Goal: Information Seeking & Learning: Learn about a topic

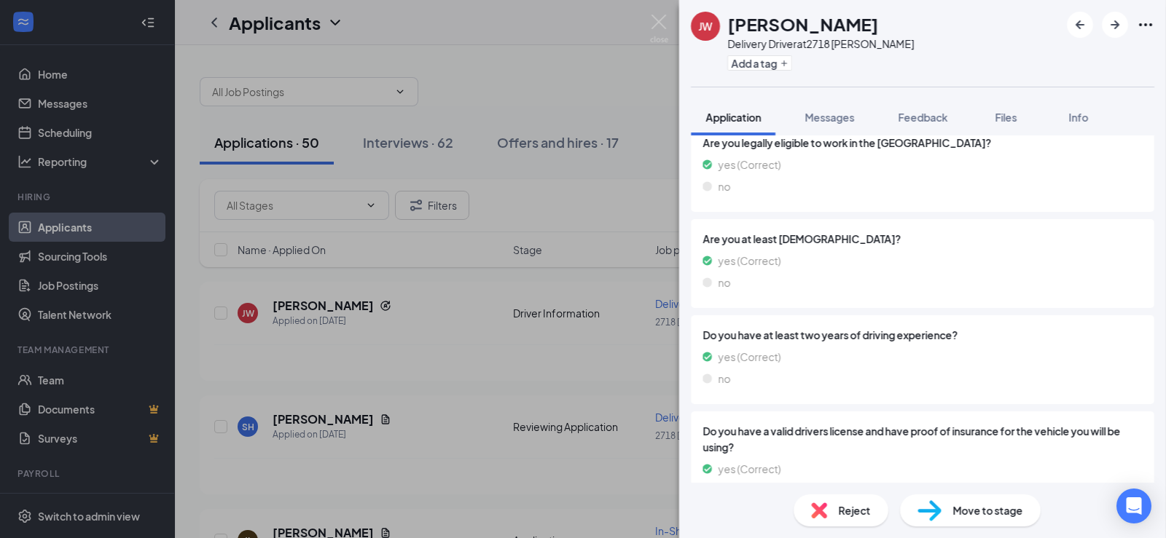
scroll to position [568, 0]
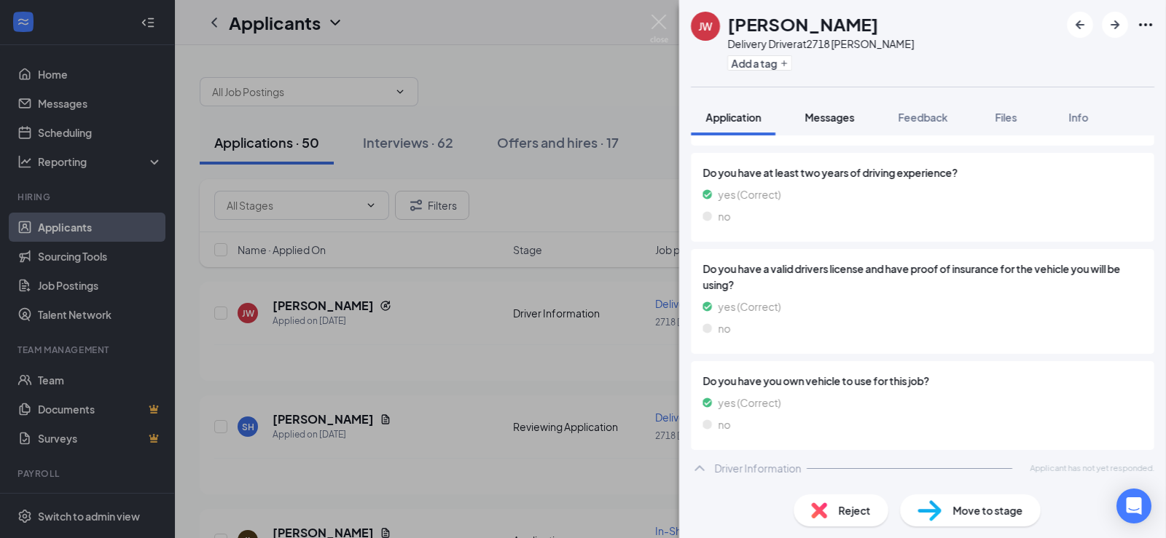
click at [843, 122] on span "Messages" at bounding box center [829, 117] width 50 height 13
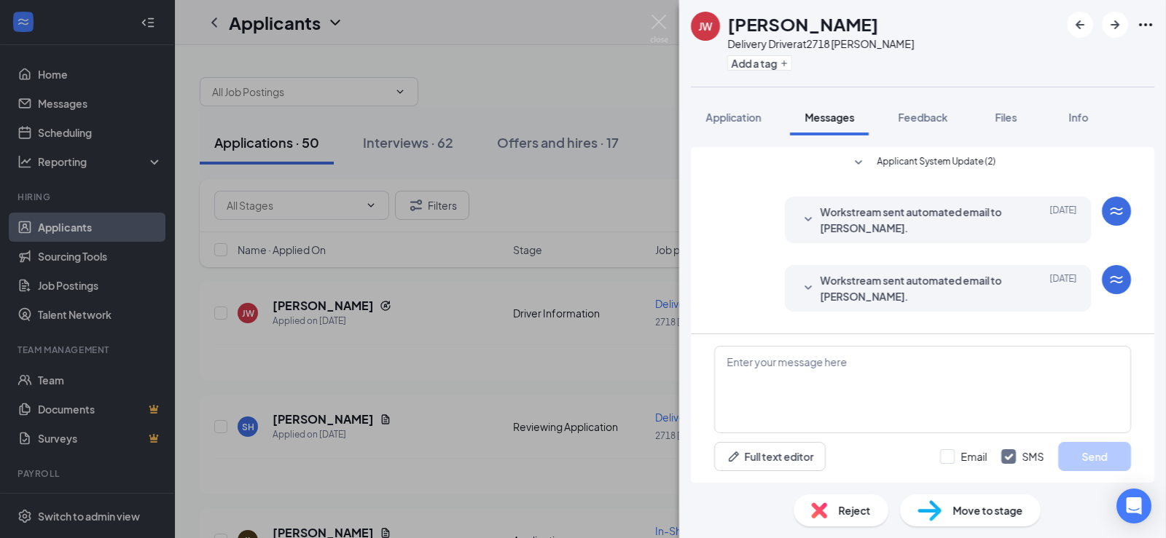
scroll to position [130, 0]
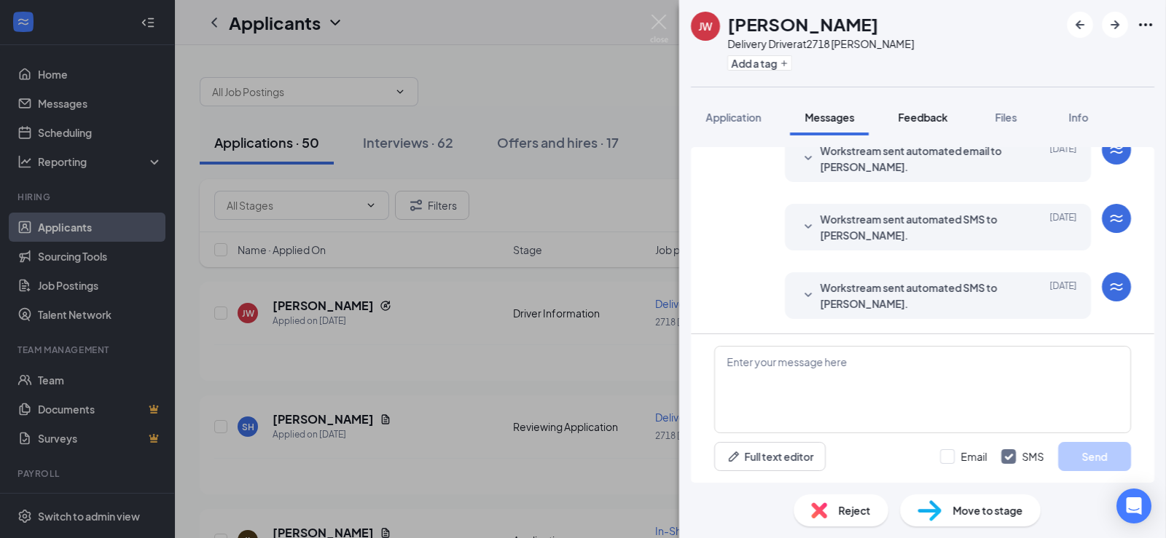
click at [931, 103] on button "Feedback" at bounding box center [922, 117] width 79 height 36
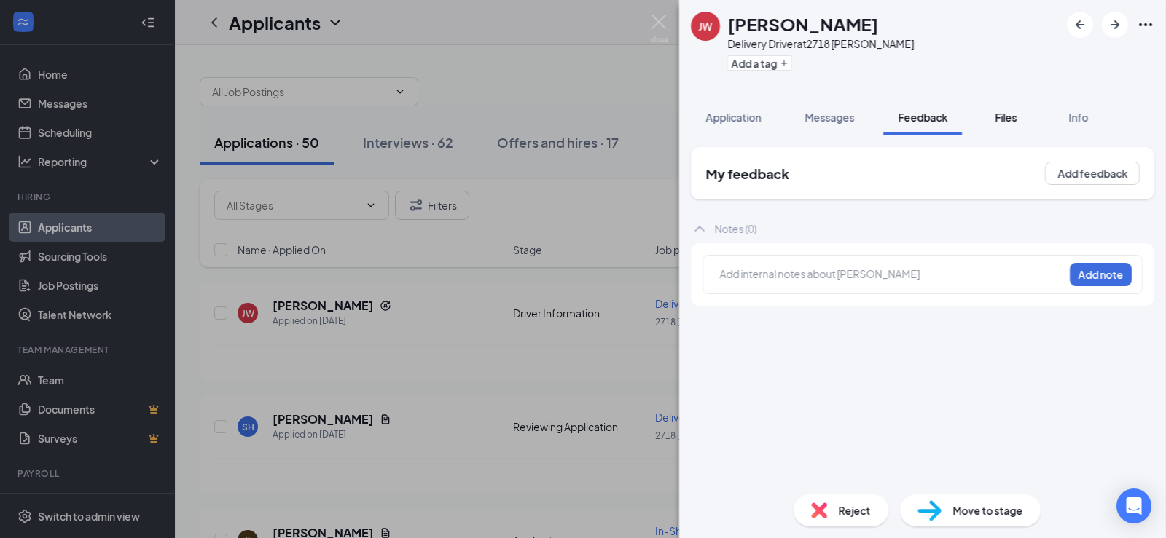
click at [997, 111] on span "Files" at bounding box center [1006, 117] width 22 height 13
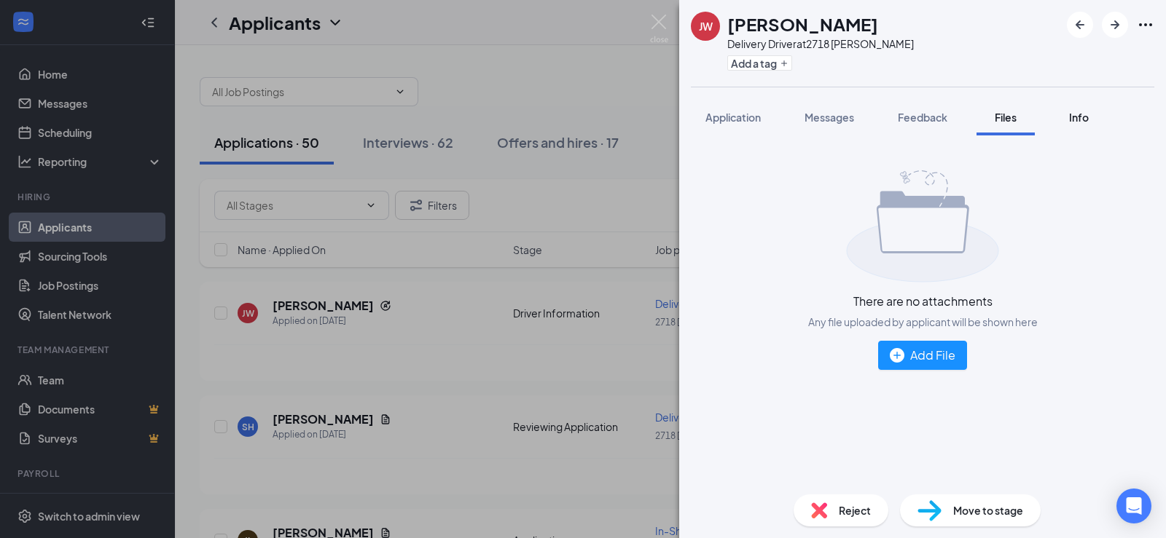
click at [1073, 115] on span "Info" at bounding box center [1079, 117] width 20 height 13
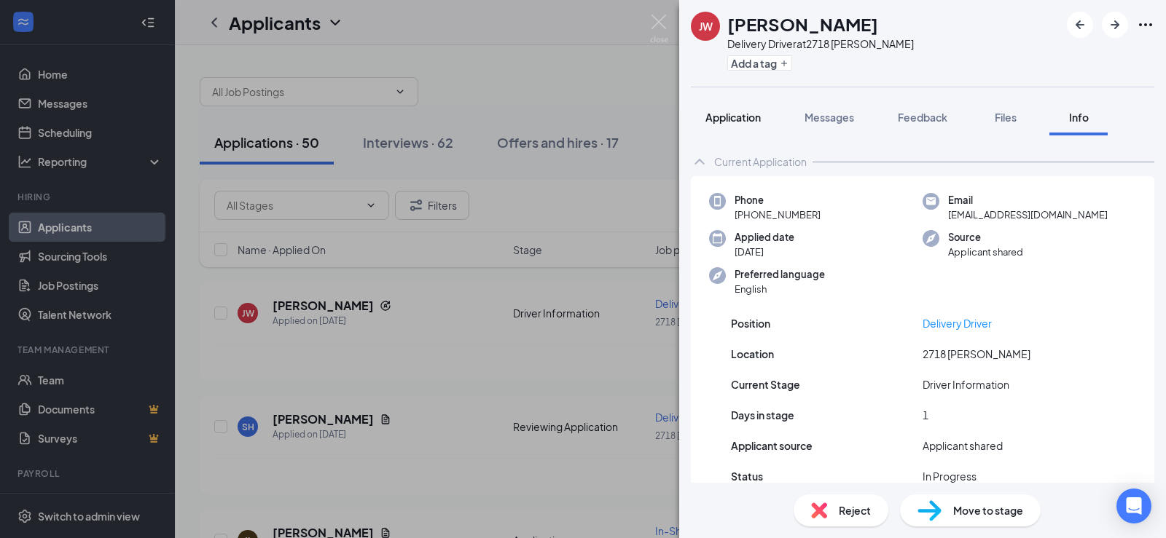
click at [745, 129] on button "Application" at bounding box center [733, 117] width 85 height 36
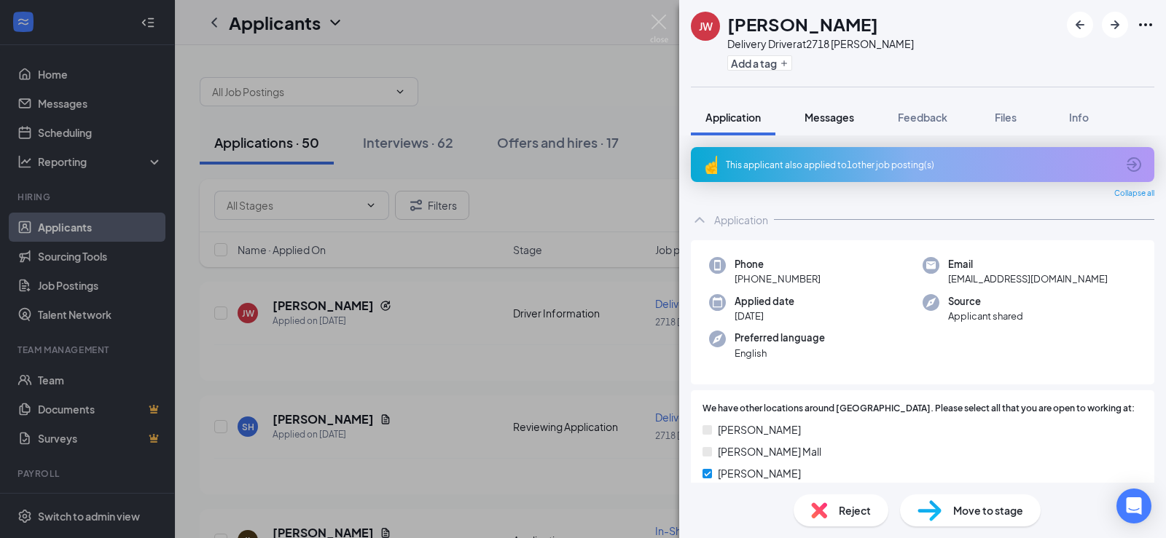
click at [828, 110] on div "Messages" at bounding box center [829, 117] width 50 height 15
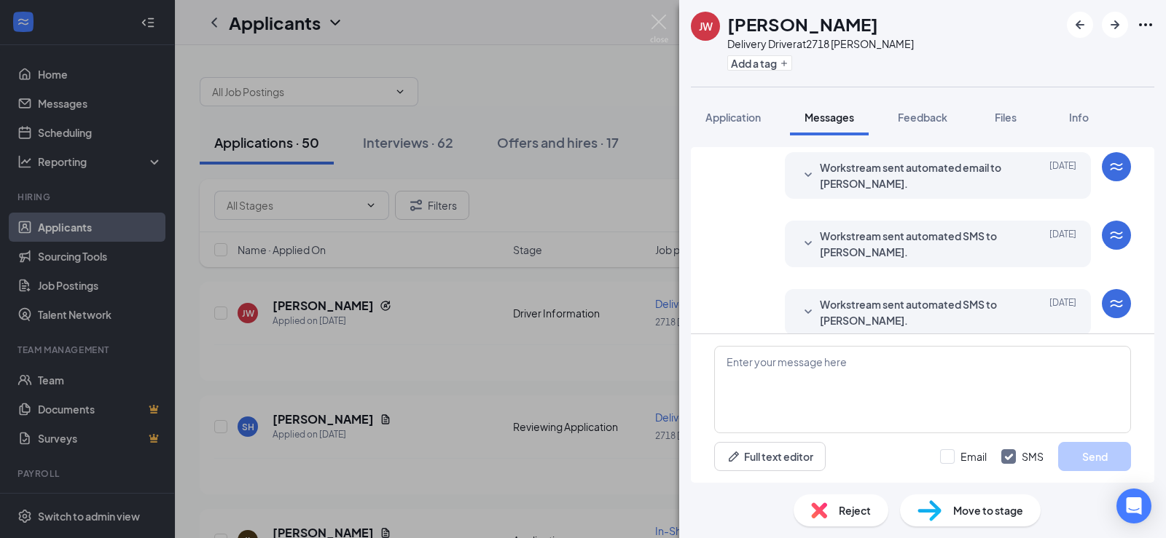
scroll to position [130, 0]
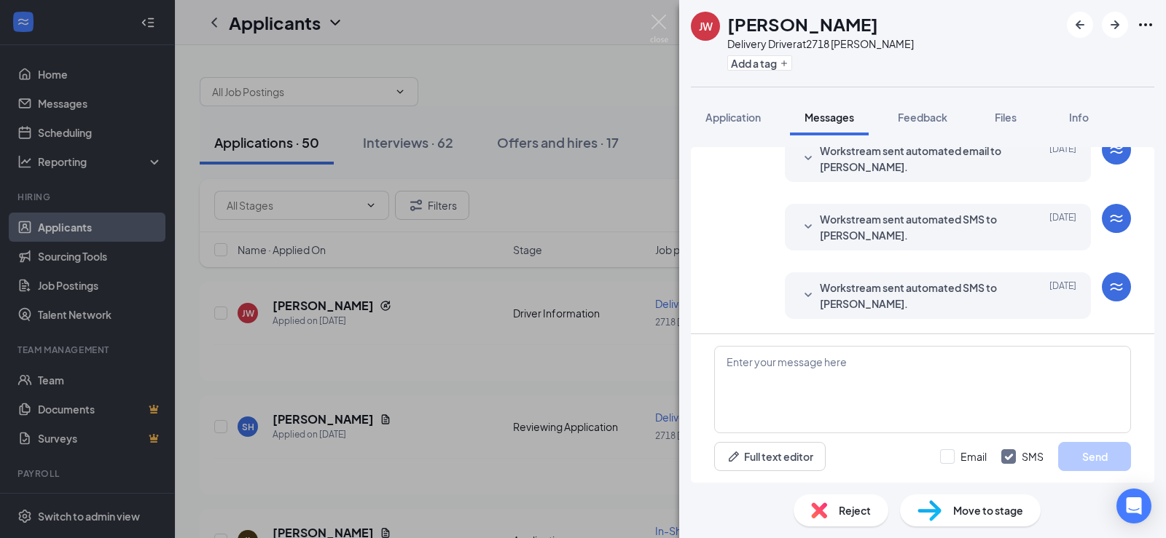
drag, startPoint x: 745, startPoint y: 130, endPoint x: 740, endPoint y: 141, distance: 12.5
click at [742, 137] on div "[PERSON_NAME] [PERSON_NAME] Delivery Driver at 2718 [PERSON_NAME] Add a tag App…" at bounding box center [922, 269] width 487 height 538
drag, startPoint x: 735, startPoint y: 111, endPoint x: 718, endPoint y: 125, distance: 22.2
click at [735, 112] on span "Application" at bounding box center [732, 117] width 55 height 13
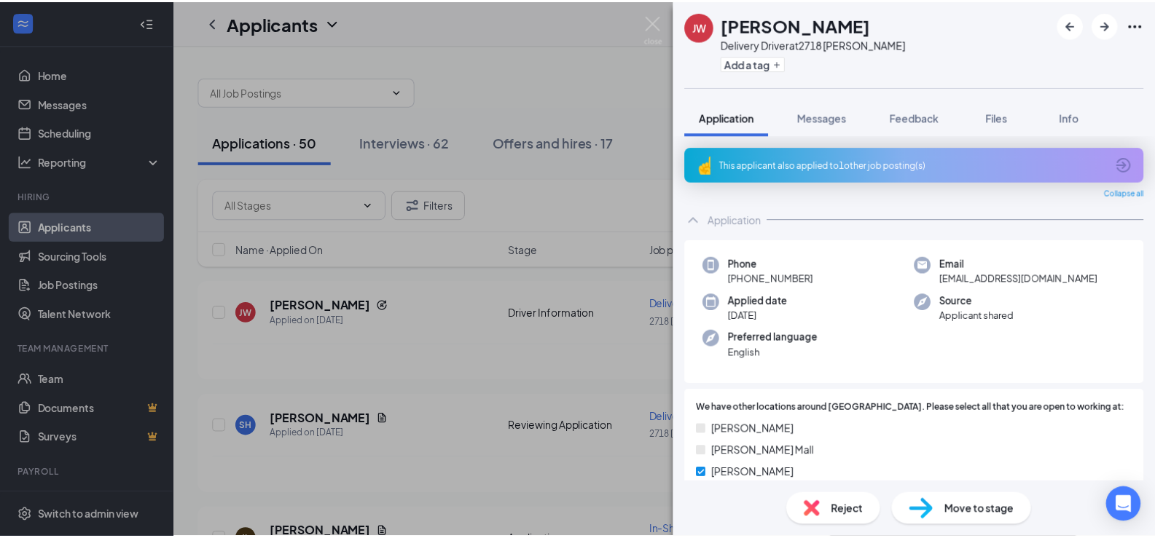
scroll to position [568, 0]
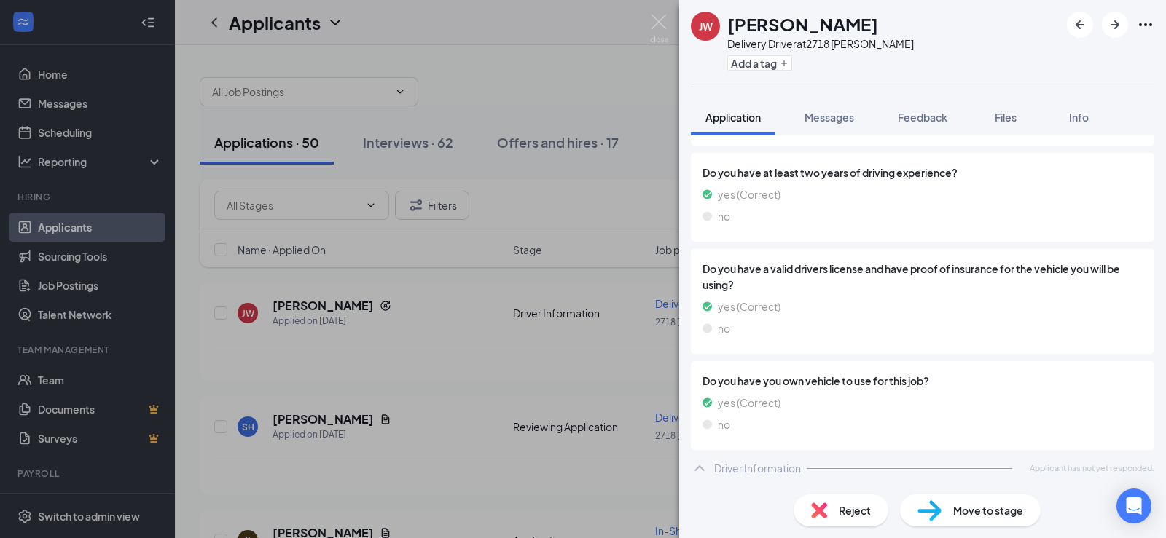
click at [538, 50] on div "[PERSON_NAME] [PERSON_NAME] Delivery Driver at 2718 [PERSON_NAME] Add a tag App…" at bounding box center [583, 269] width 1166 height 538
